Goal: Check status: Check status

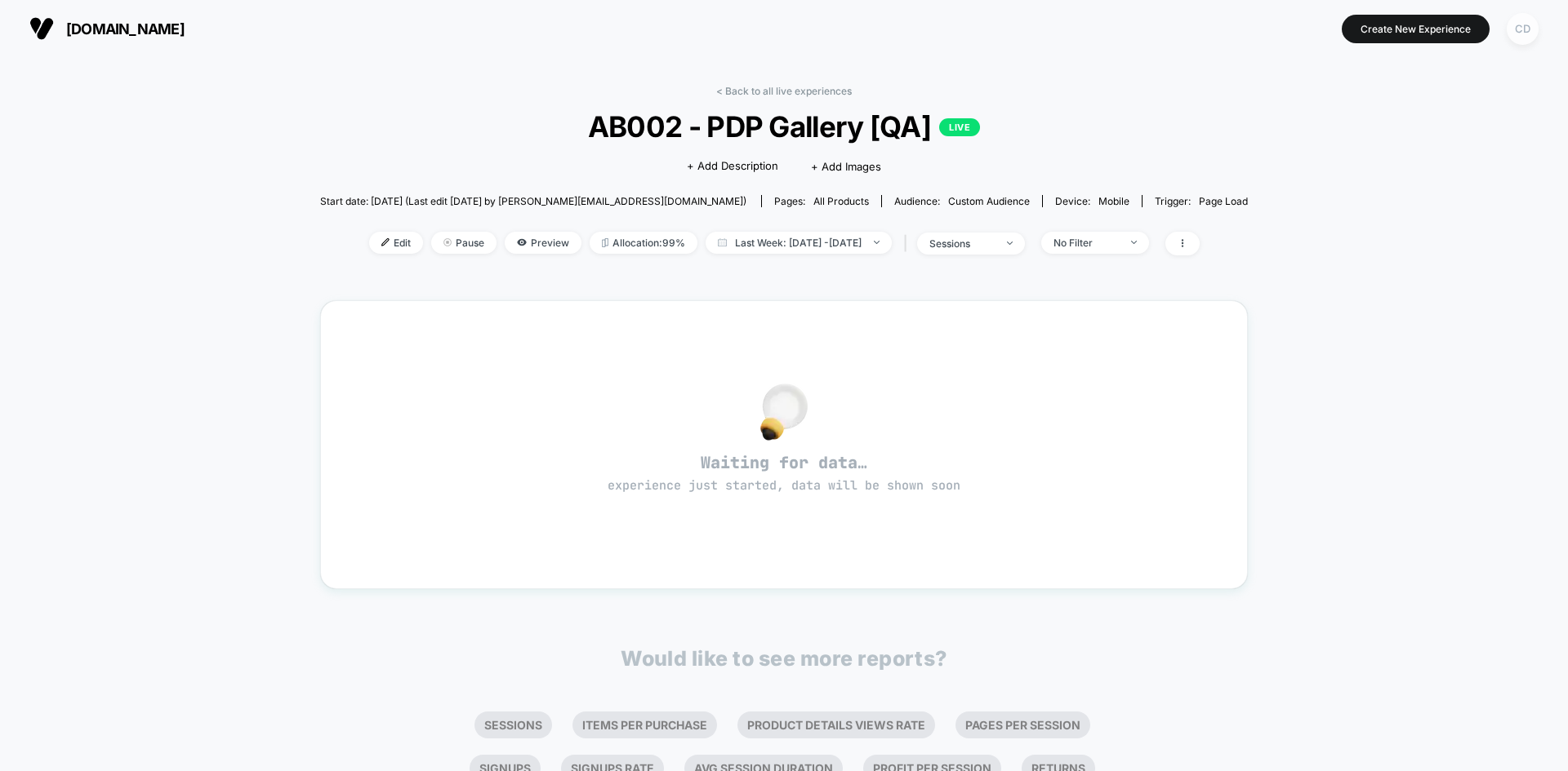
click at [1515, 29] on div "CD" at bounding box center [1522, 29] width 32 height 32
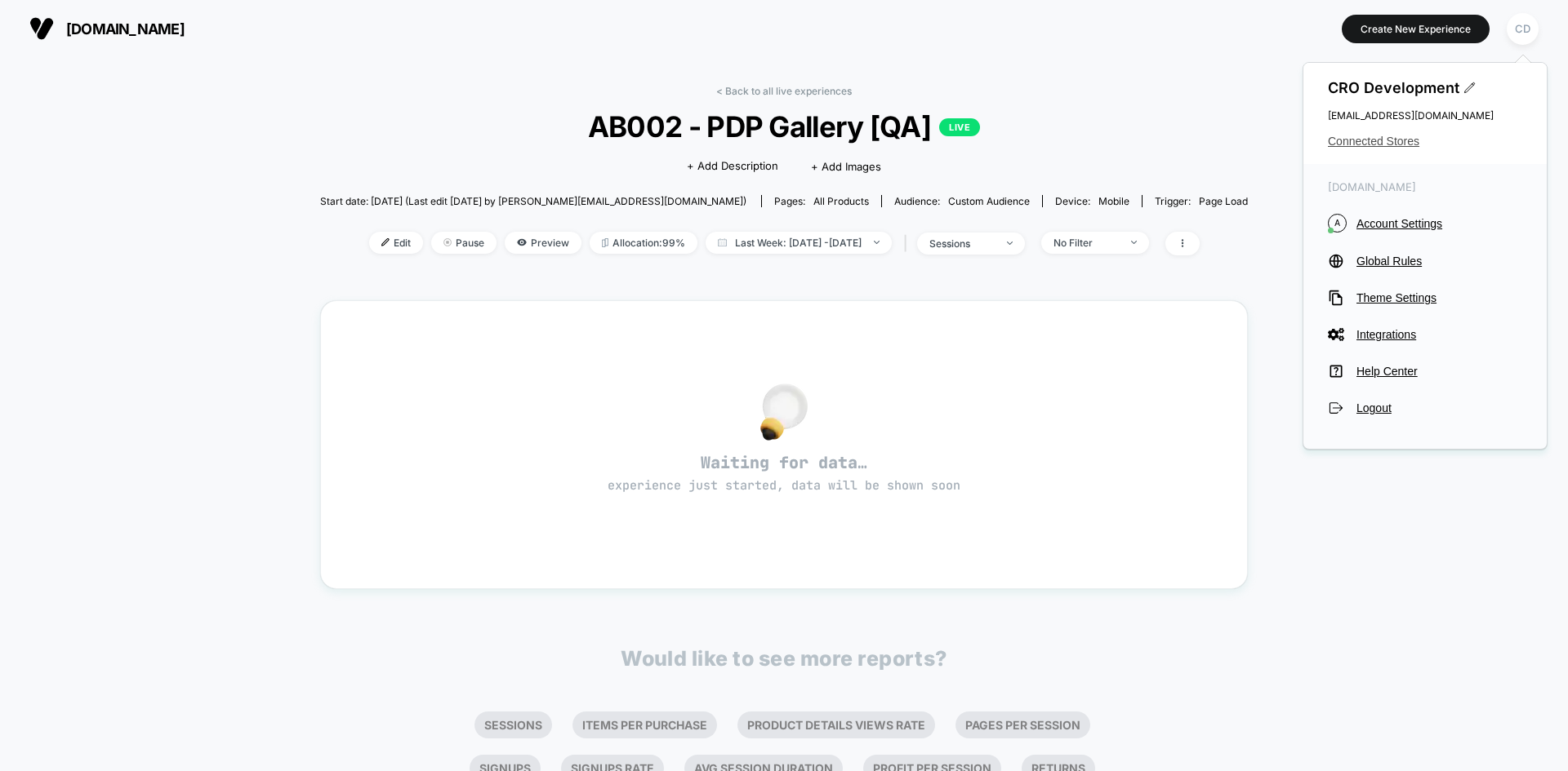
click at [1403, 144] on span "Connected Stores" at bounding box center [1424, 141] width 194 height 13
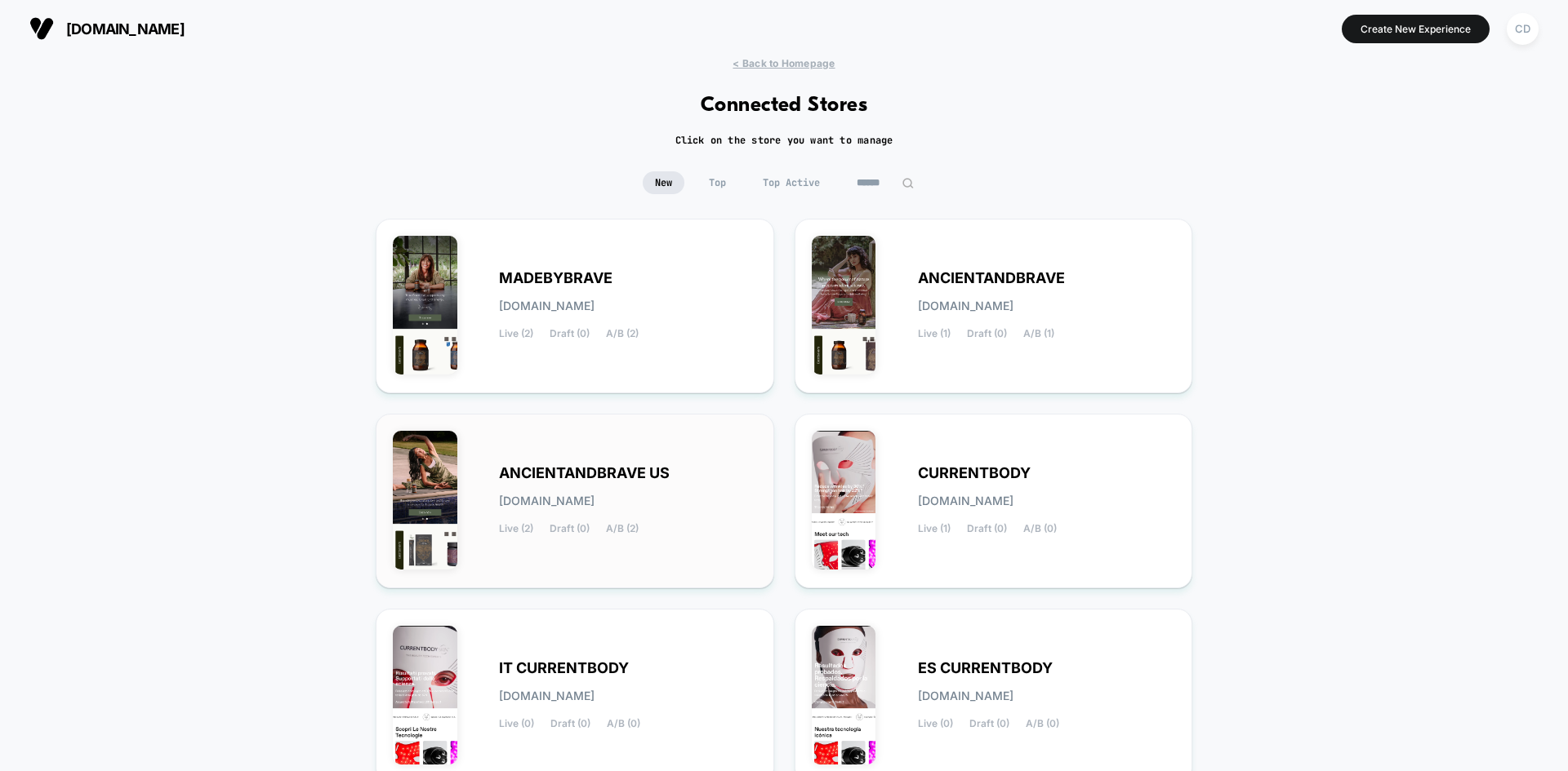
click at [594, 472] on span "ANCIENTANDBRAVE US" at bounding box center [585, 473] width 171 height 11
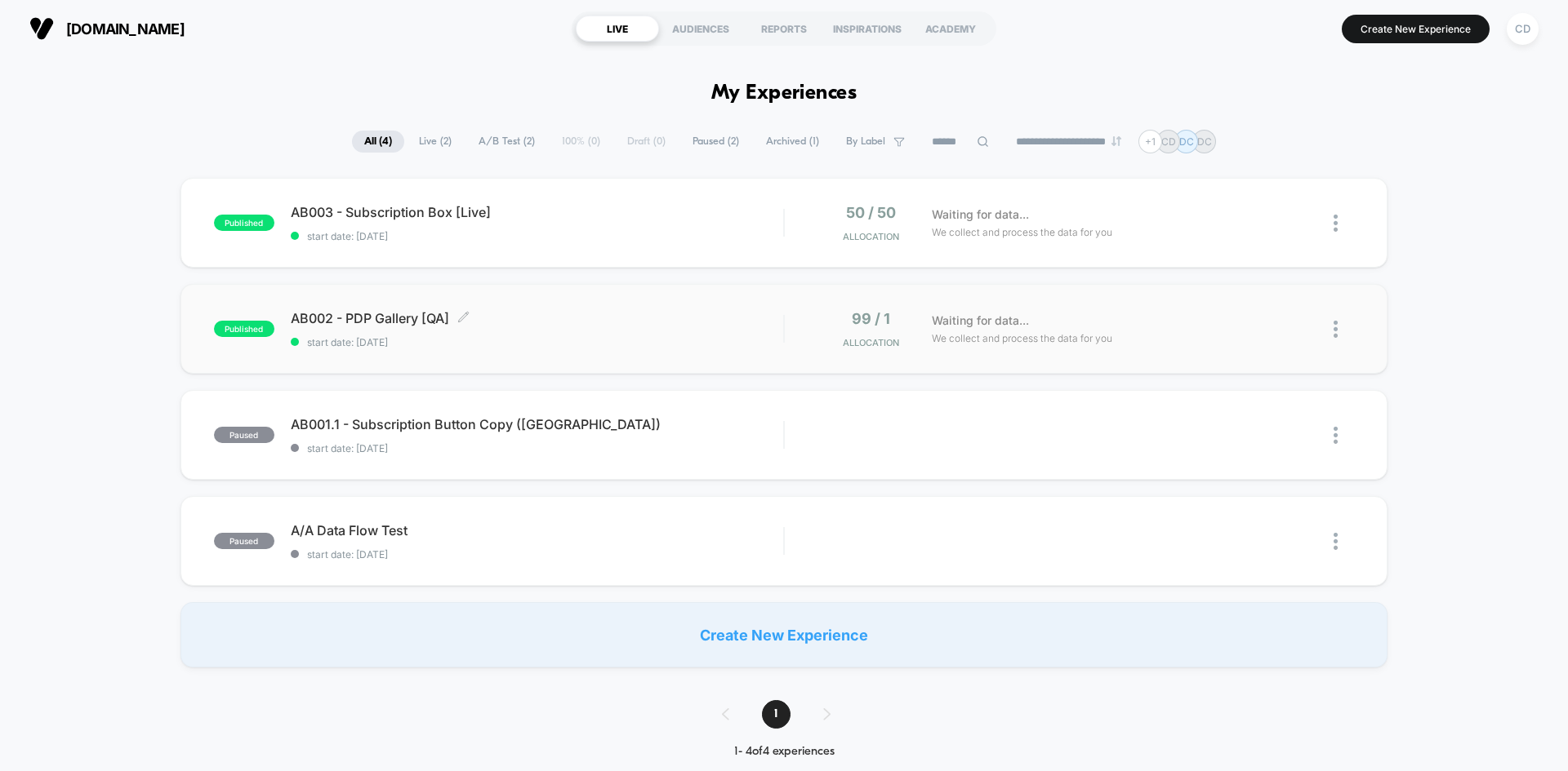
click at [381, 317] on span "AB002 - PDP Gallery [QA] Click to edit experience details" at bounding box center [537, 319] width 493 height 17
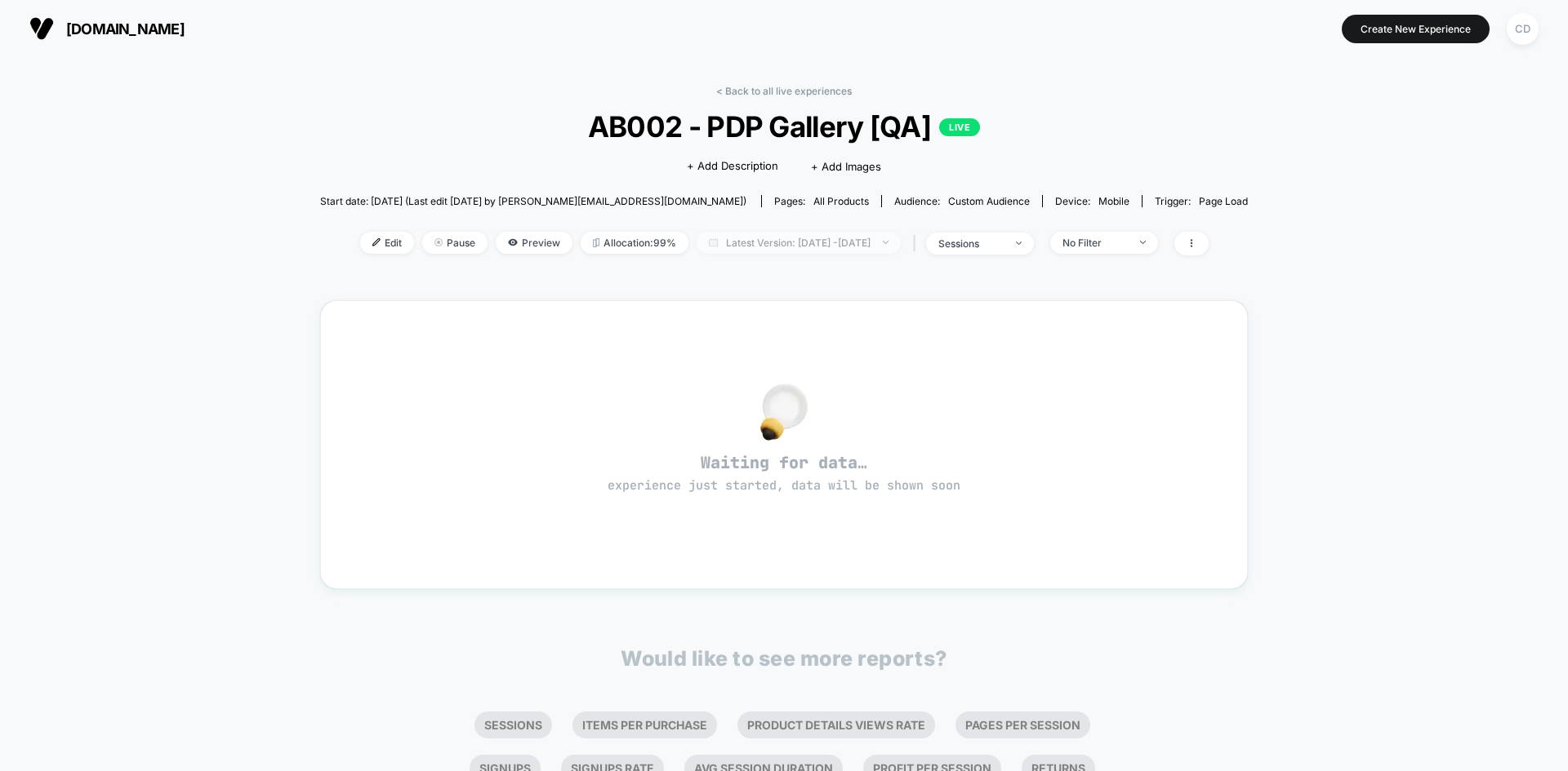
click at [901, 247] on span "Latest Version: [DATE] - [DATE]" at bounding box center [798, 242] width 204 height 22
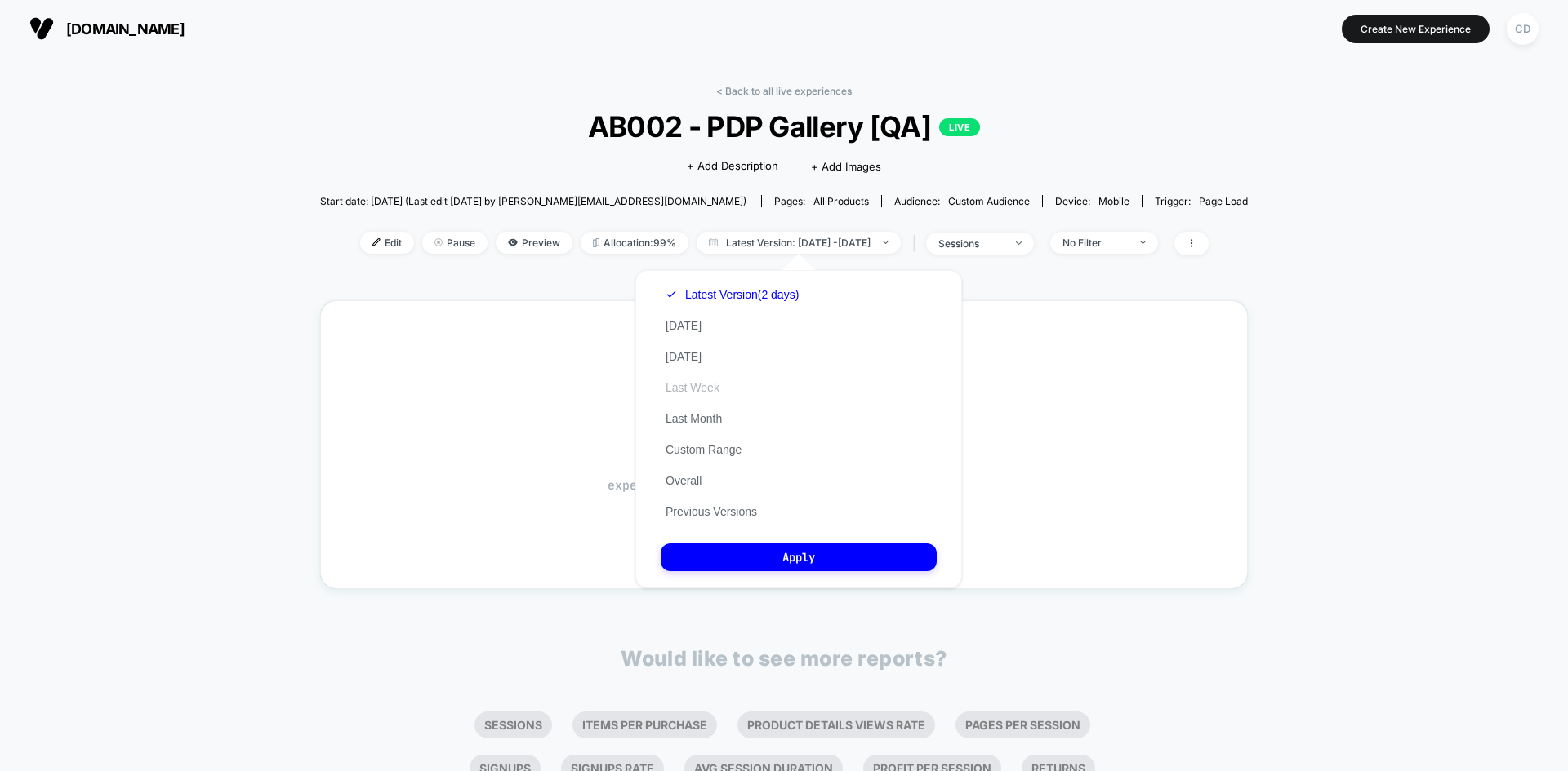
click at [684, 390] on button "Last Week" at bounding box center [692, 387] width 64 height 15
click at [790, 554] on button "Apply" at bounding box center [798, 557] width 276 height 28
